Goal: Transaction & Acquisition: Purchase product/service

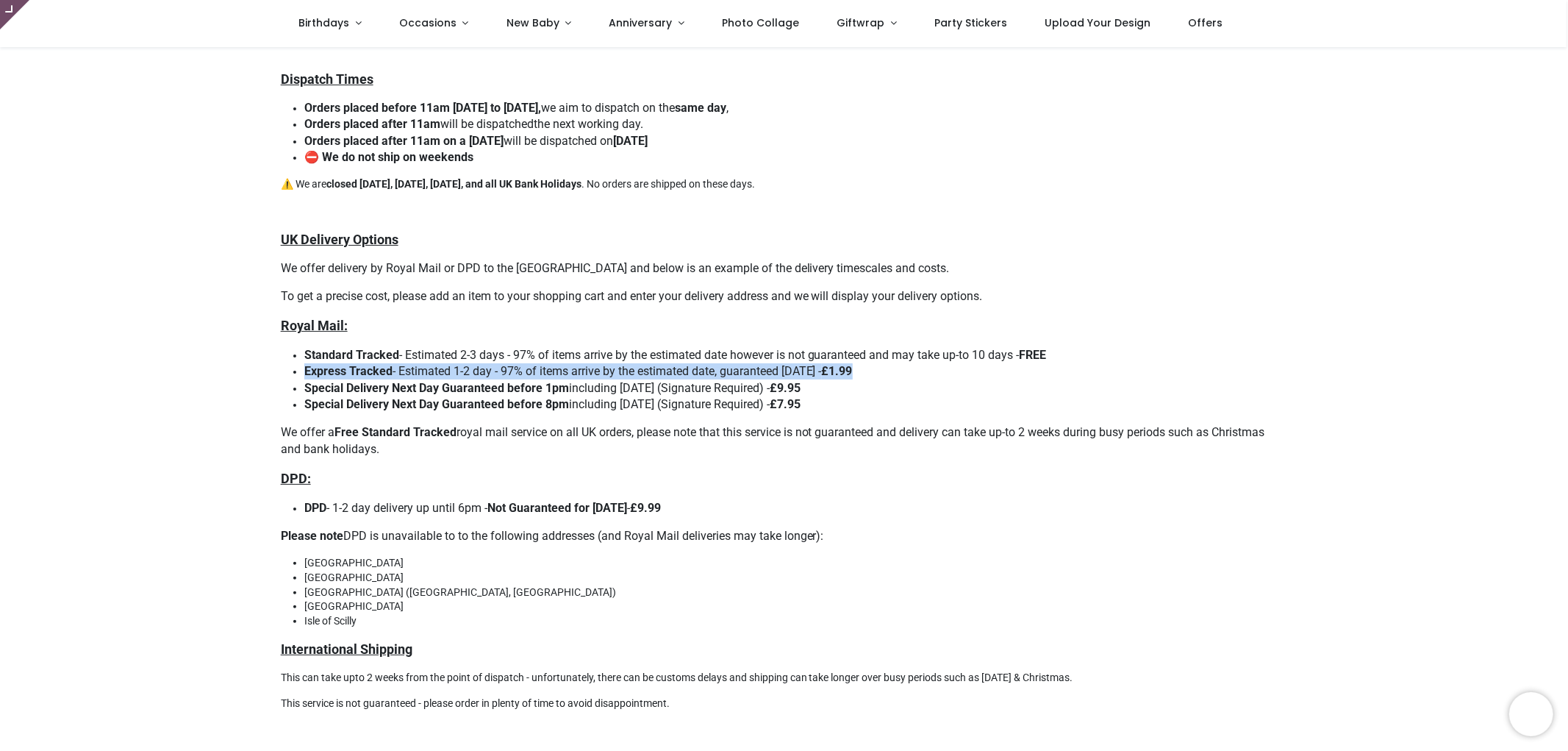
scroll to position [163, 0]
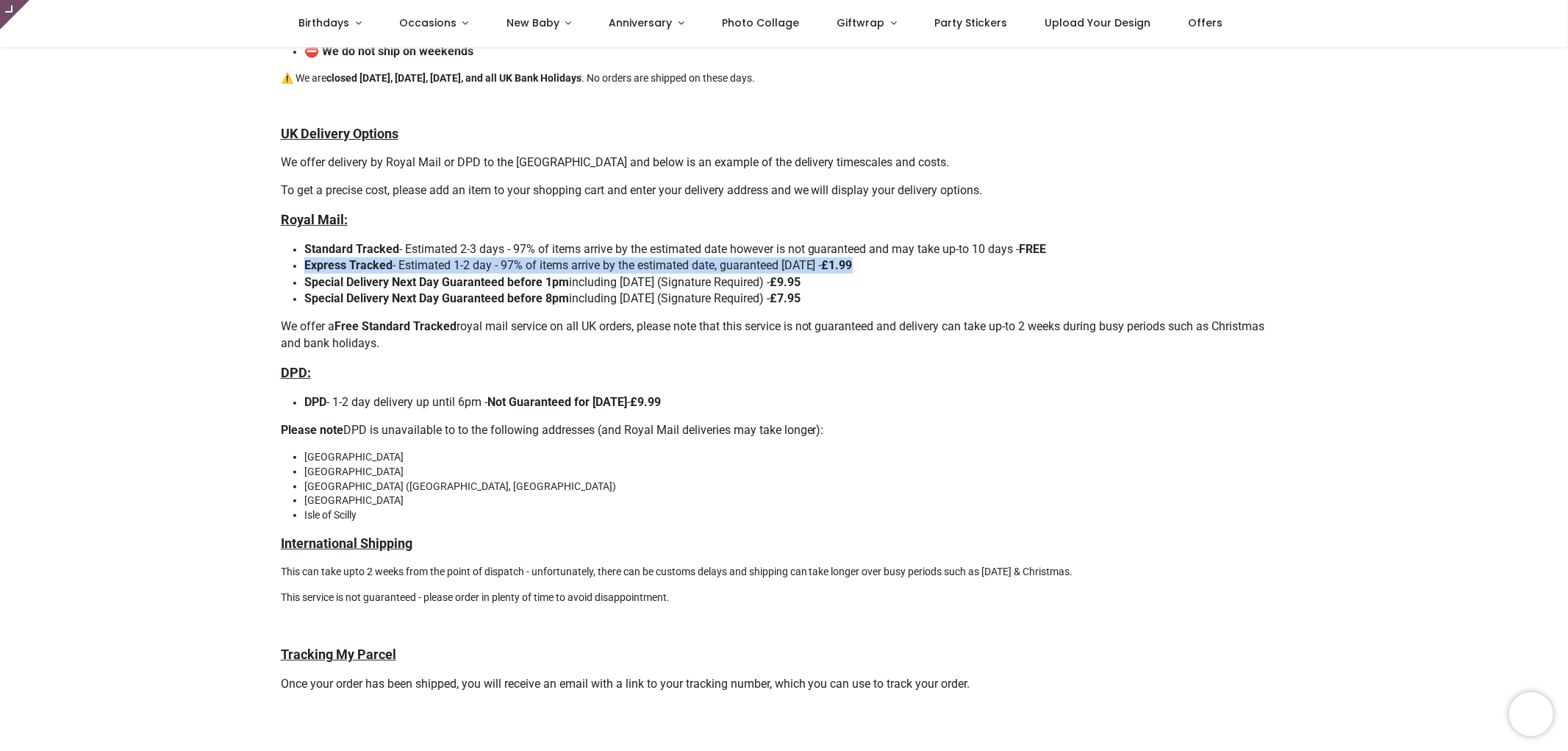
click at [525, 260] on span "Express Tracked - Estimated 1-2 day - 97% of items arrive by the estimated date…" at bounding box center [578, 265] width 548 height 14
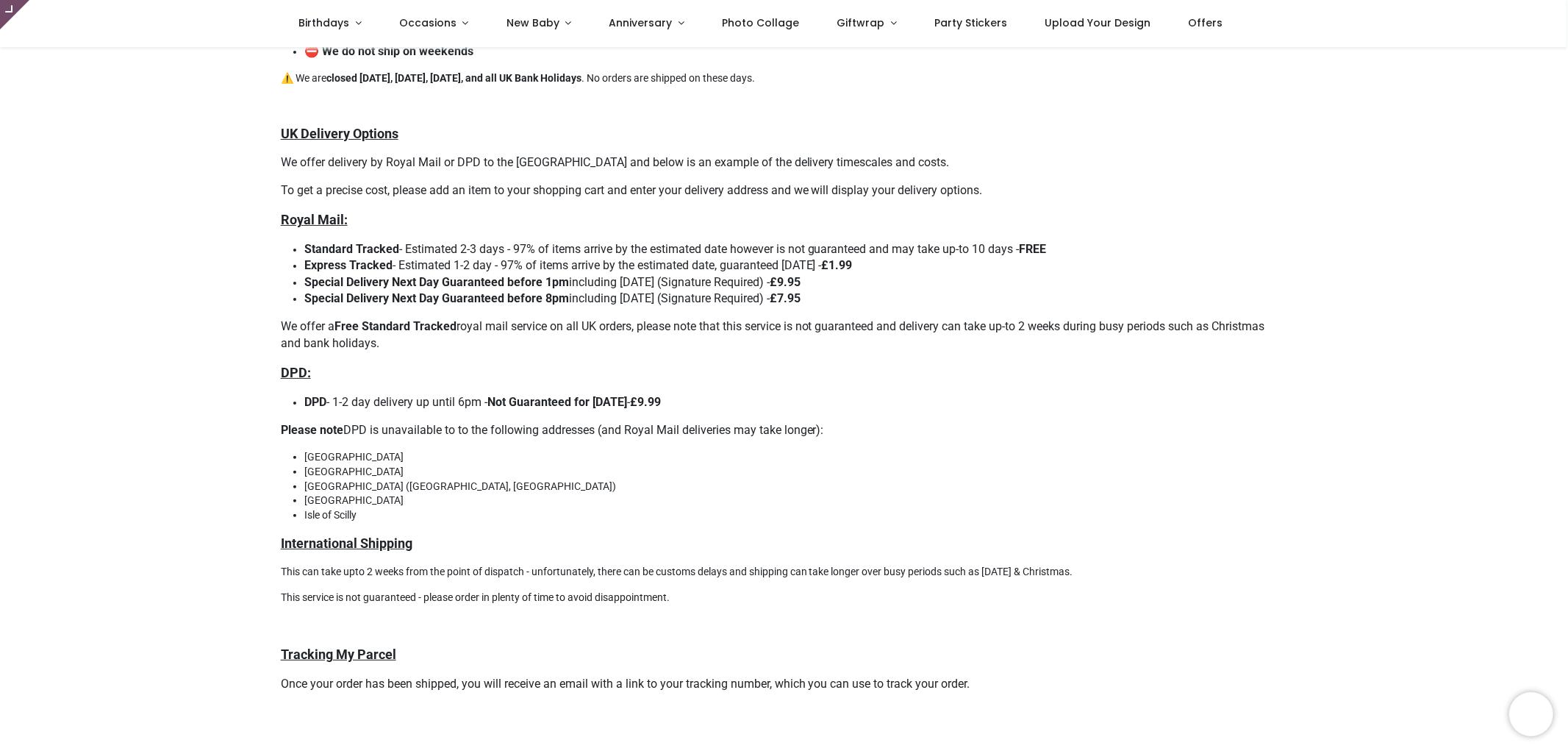
click at [892, 275] on li "Special Delivery Next Day Guaranteed before 1pm including [DATE] (Signature Req…" at bounding box center [796, 282] width 984 height 16
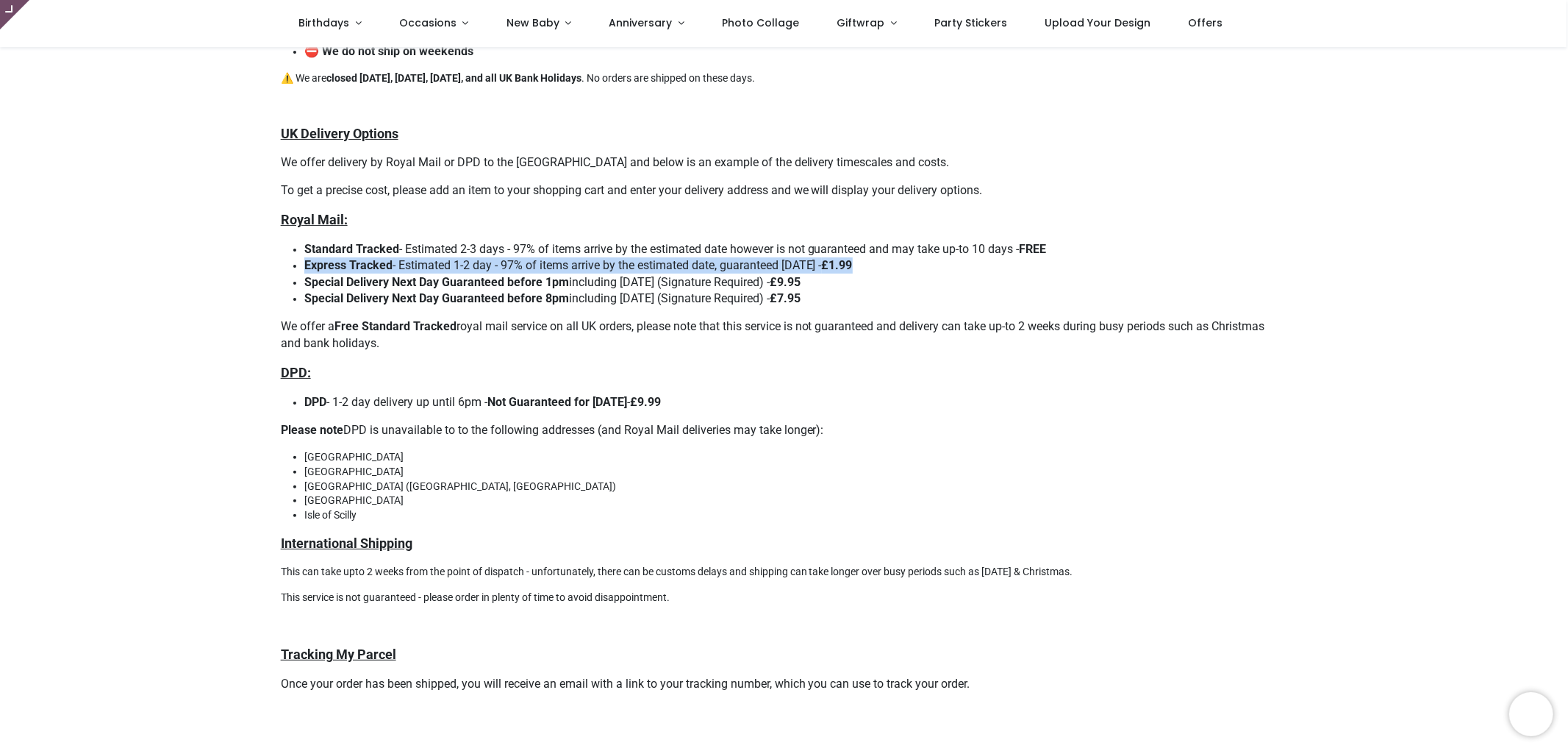
drag, startPoint x: 912, startPoint y: 261, endPoint x: 303, endPoint y: 266, distance: 609.0
click at [304, 266] on li "Express Tracked - Estimated 1-2 day - 97% of items arrive by the estimated date…" at bounding box center [796, 265] width 984 height 16
copy span "Express Tracked - Estimated 1-2 day - 97% of items arrive by the estimated date…"
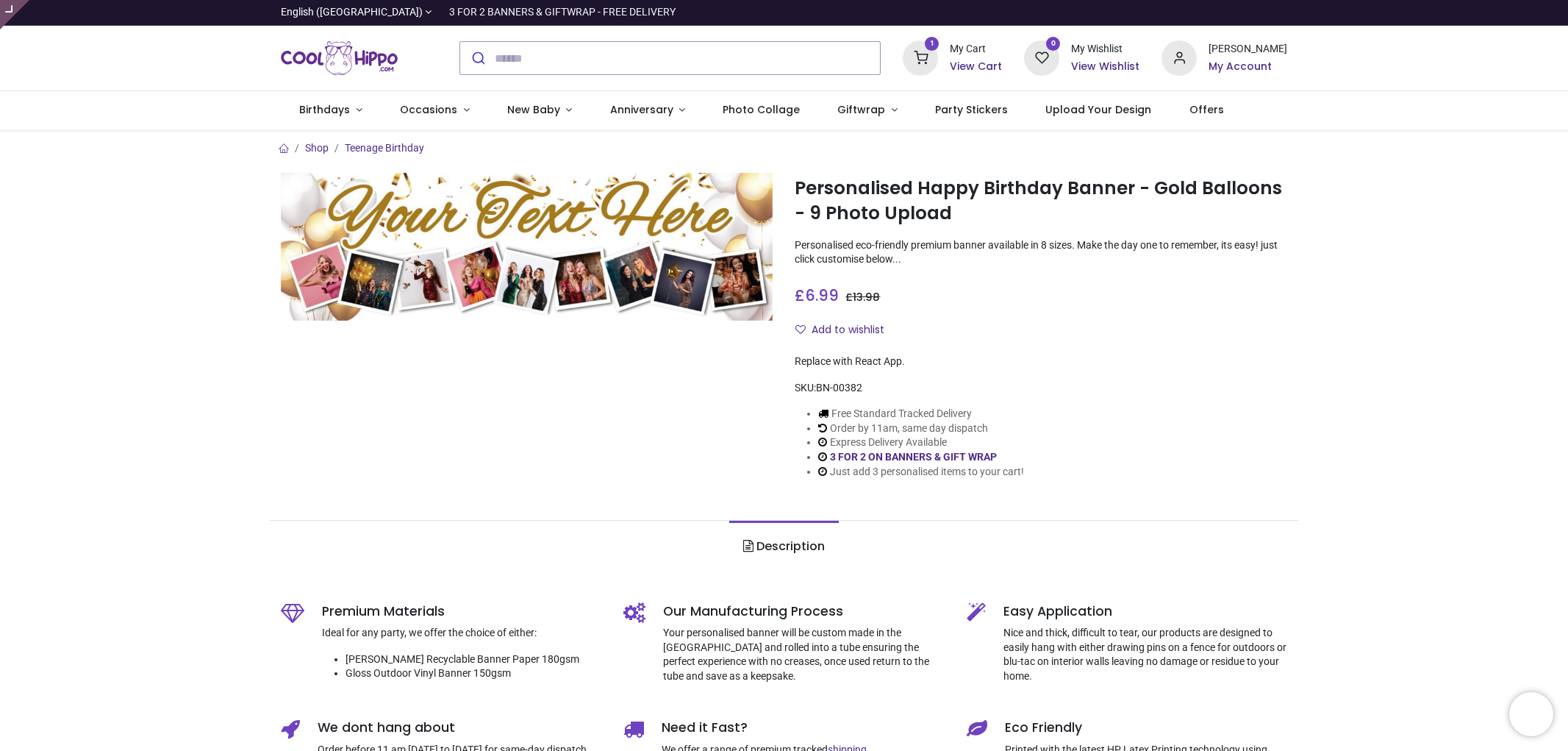
type input "**********"
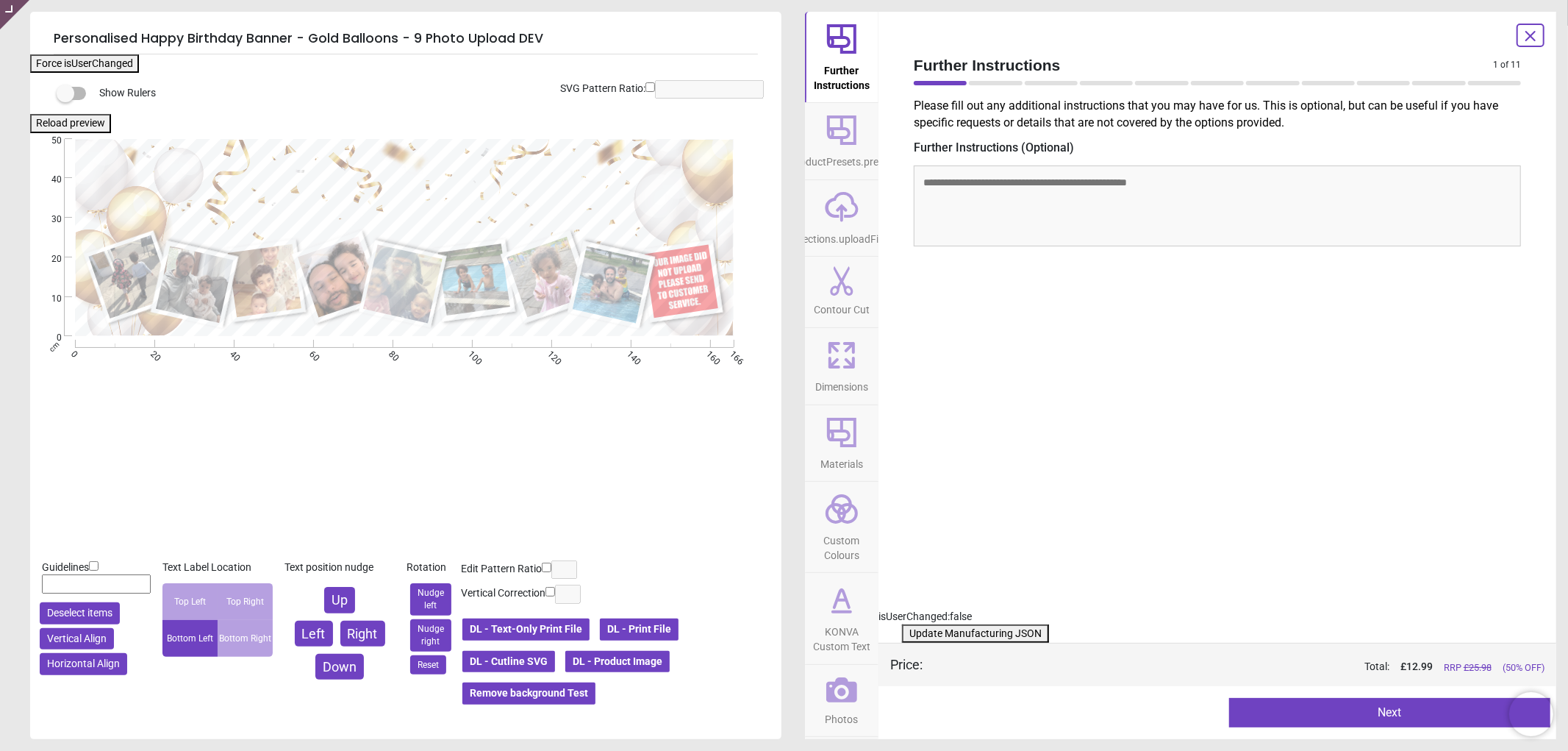
click at [645, 660] on button "DL - Product Image" at bounding box center [618, 661] width 107 height 25
click at [642, 662] on button "DL - Product Image" at bounding box center [618, 661] width 107 height 25
click at [847, 695] on icon at bounding box center [842, 690] width 31 height 31
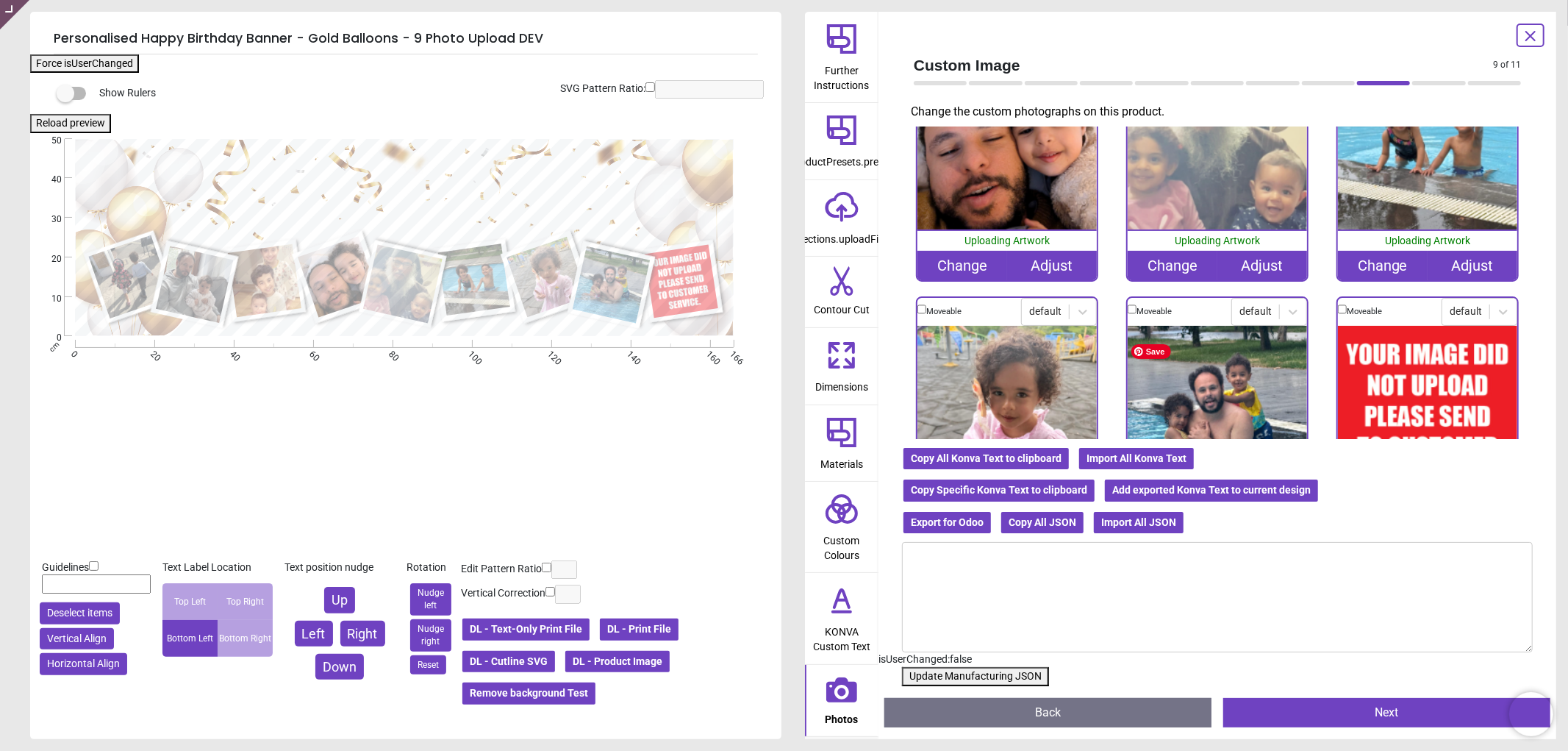
scroll to position [527, 0]
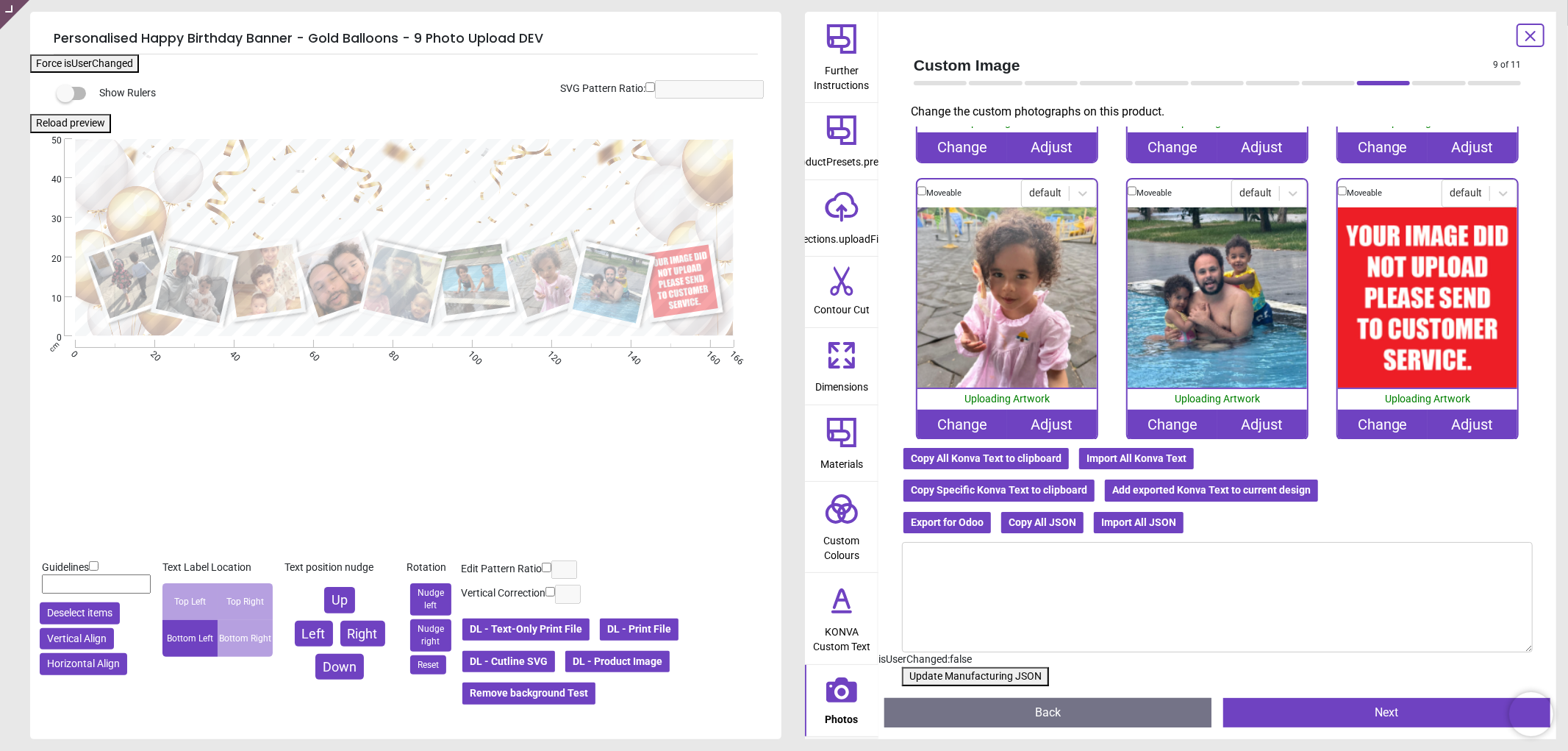
click at [1376, 411] on div "Change" at bounding box center [1382, 424] width 89 height 29
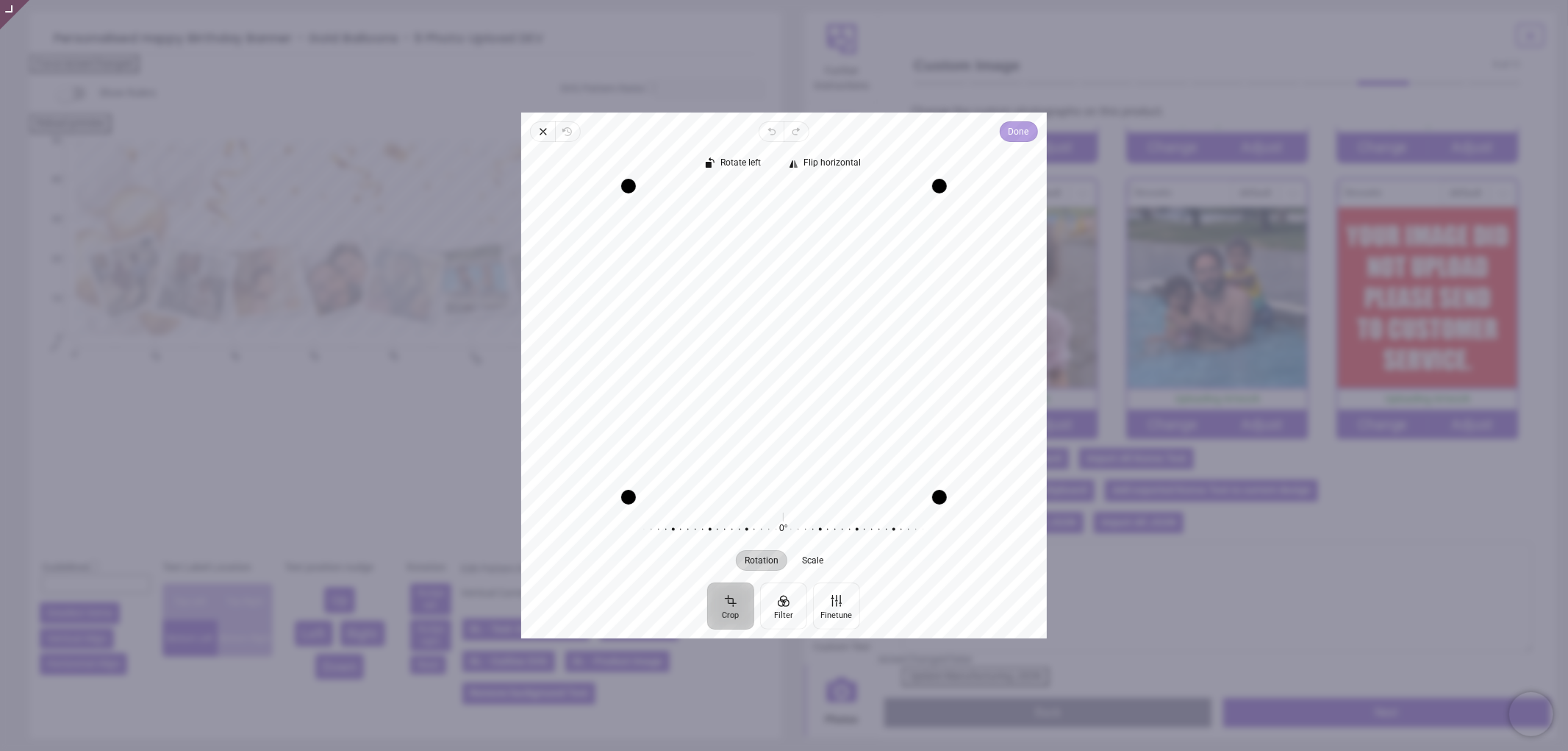
click at [1012, 131] on span "Done" at bounding box center [1019, 131] width 21 height 18
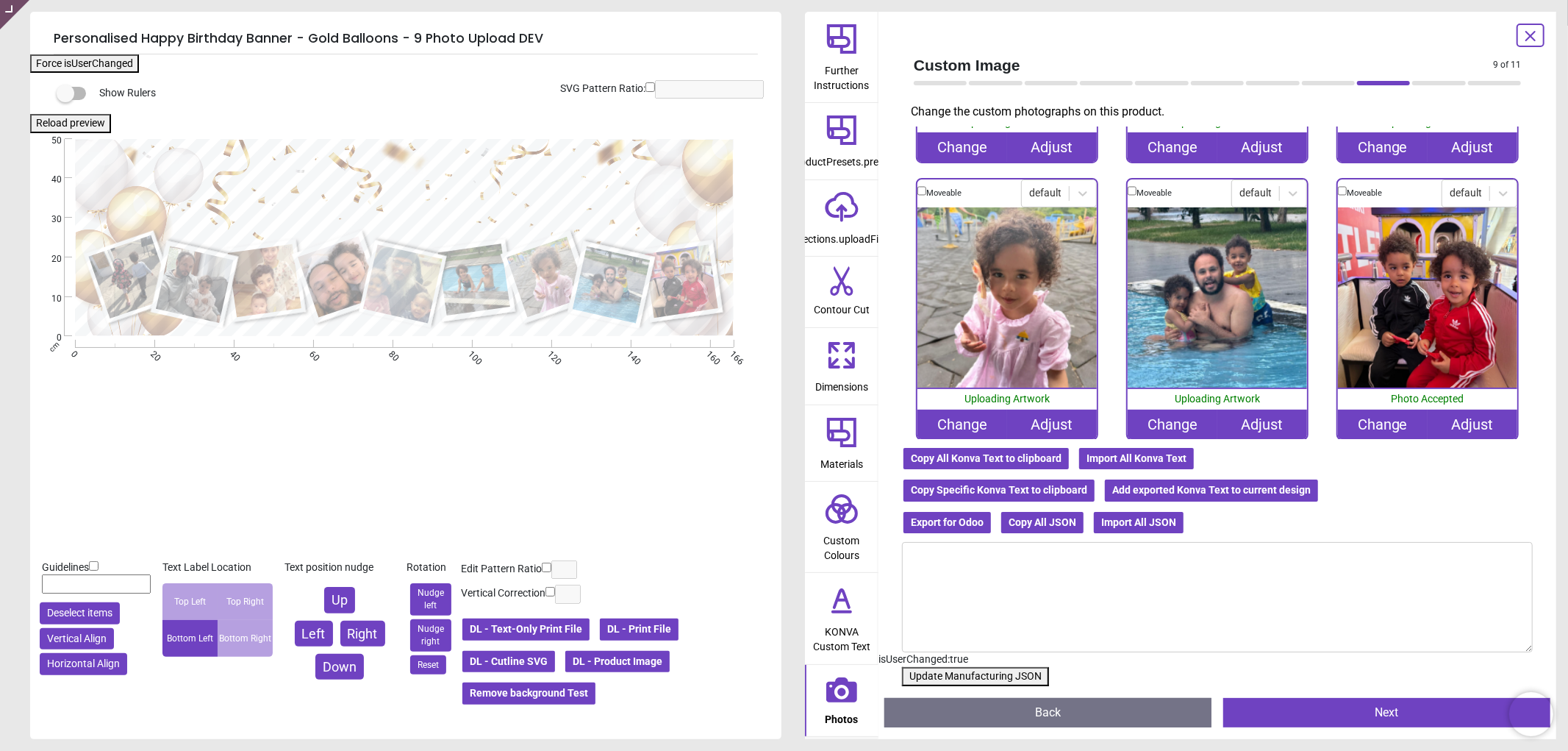
click at [998, 680] on button "Update Manufacturing JSON" at bounding box center [976, 677] width 147 height 19
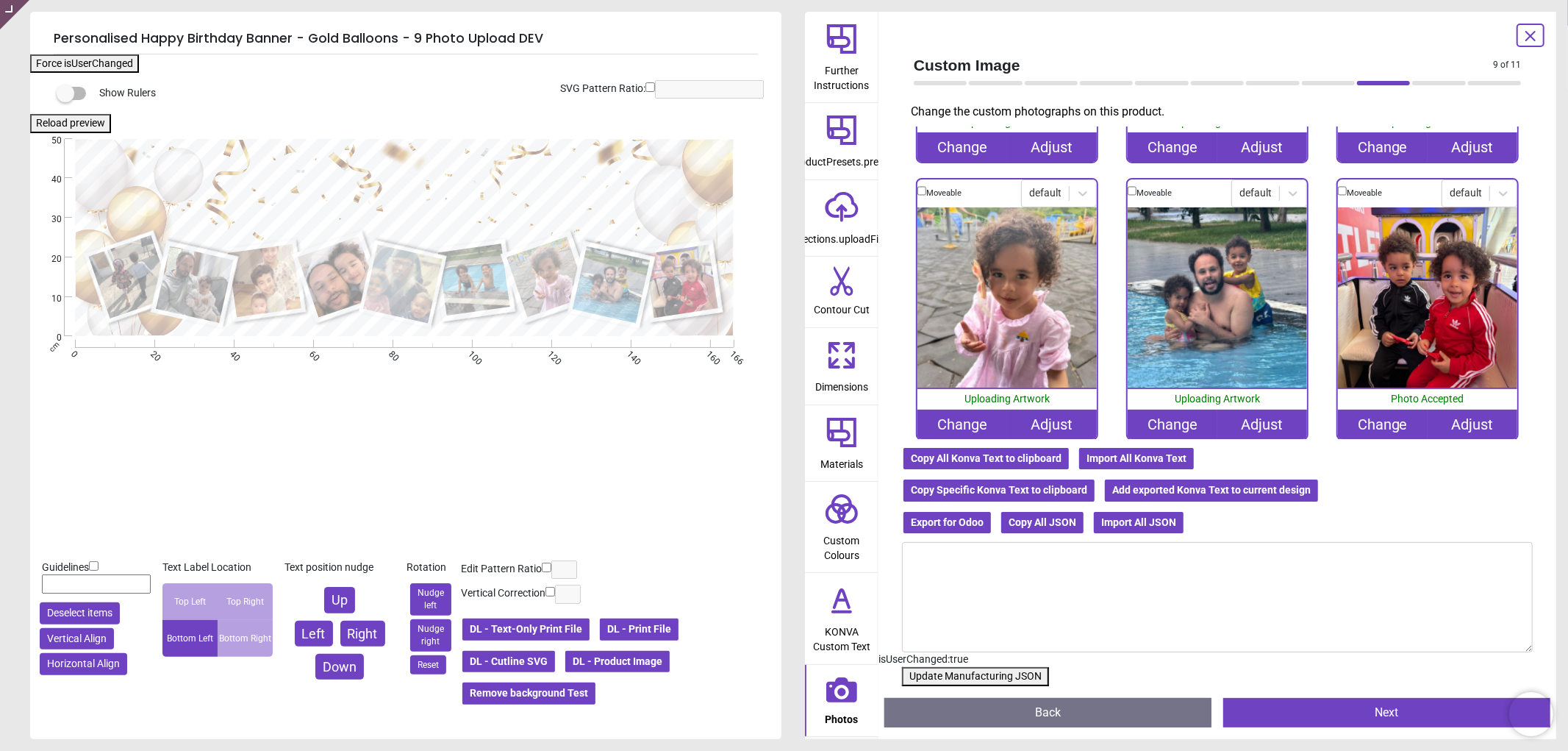
click at [998, 680] on button "Update Manufacturing JSON" at bounding box center [976, 677] width 147 height 19
click at [997, 680] on button "Update Manufacturing JSON" at bounding box center [976, 677] width 147 height 19
